Goal: Transaction & Acquisition: Purchase product/service

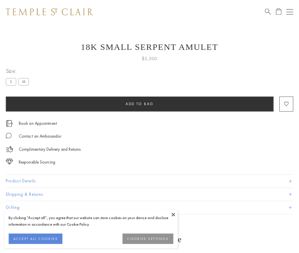
scroll to position [23, 0]
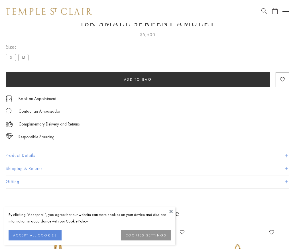
click at [138, 79] on span "Add to bag" at bounding box center [138, 79] width 28 height 5
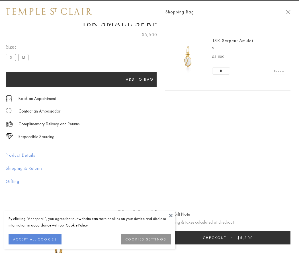
click at [285, 237] on button "Checkout $5,500" at bounding box center [227, 237] width 125 height 13
